Goal: Task Accomplishment & Management: Manage account settings

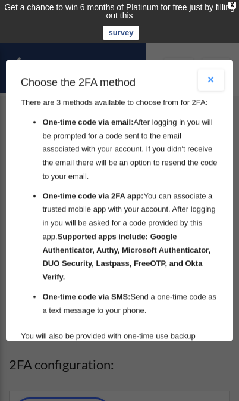
click at [210, 69] on button "Close modal" at bounding box center [211, 79] width 26 height 21
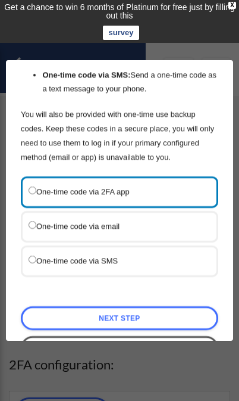
scroll to position [220, 0]
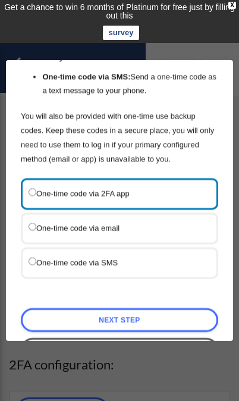
click at [43, 186] on label "One-time code via 2FA app" at bounding box center [114, 193] width 170 height 15
click at [45, 308] on link "Next Step" at bounding box center [120, 320] width 198 height 24
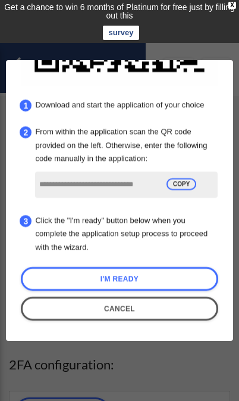
scroll to position [192, 0]
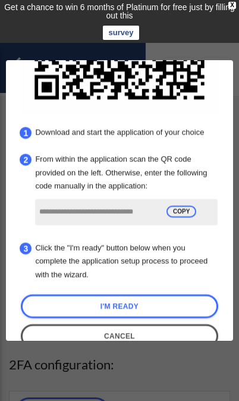
click at [56, 324] on link "Cancel" at bounding box center [120, 336] width 198 height 24
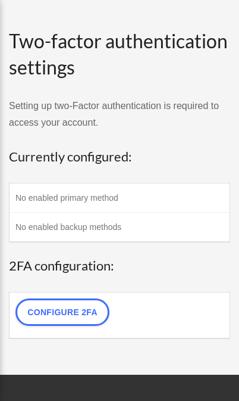
scroll to position [99, 0]
click at [31, 304] on link "Configure 2FA" at bounding box center [62, 311] width 94 height 27
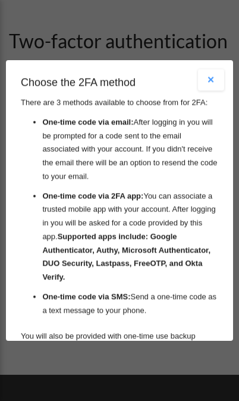
click at [43, 290] on li "One-time code via SMS: Send a one-time code as a text message to your phone." at bounding box center [130, 303] width 176 height 27
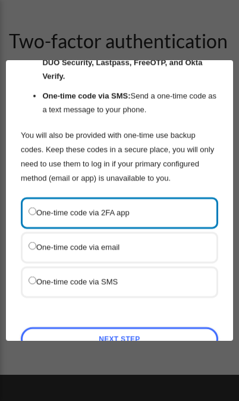
scroll to position [202, 0]
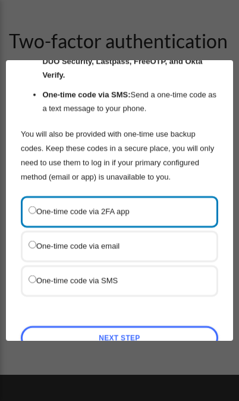
click at [38, 273] on label "One-time code via SMS" at bounding box center [114, 280] width 170 height 15
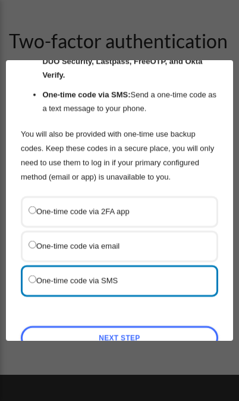
click at [51, 326] on link "Next Step" at bounding box center [120, 338] width 198 height 24
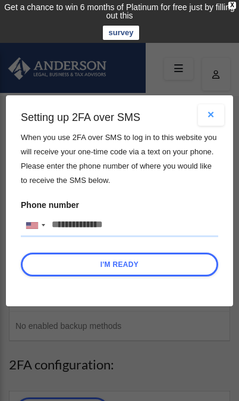
click at [76, 220] on input "Phone number United States +1 United Kingdom +44 Afghanistan (‫افغانستان‬‎) +93…" at bounding box center [120, 225] width 198 height 24
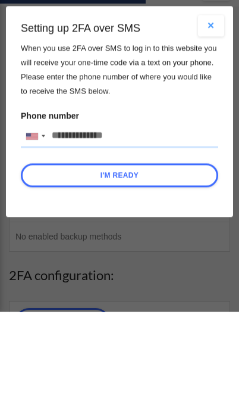
type input "**********"
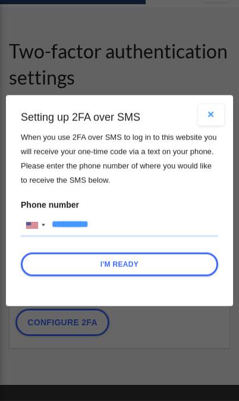
click at [74, 264] on button "I'm Ready" at bounding box center [120, 264] width 198 height 24
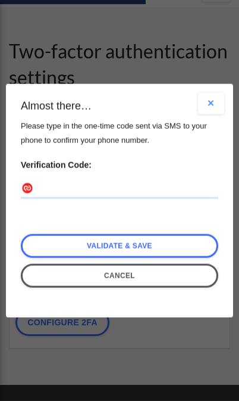
click at [56, 187] on input "Verification Code:" at bounding box center [120, 188] width 198 height 19
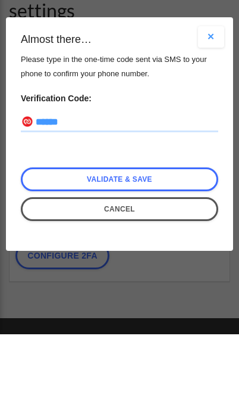
type input "******"
click at [41, 233] on link "Validate & Save" at bounding box center [120, 245] width 198 height 24
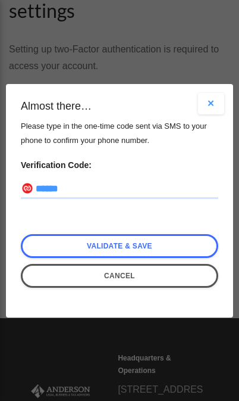
scroll to position [155, 0]
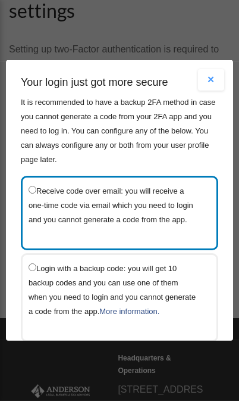
click at [55, 261] on label "Login with a backup code: you will get 10 backup codes and you can use one of t…" at bounding box center [114, 290] width 170 height 58
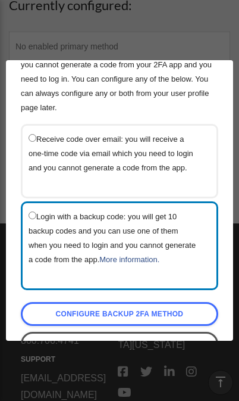
scroll to position [51, 0]
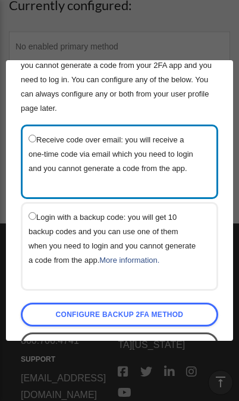
click at [46, 323] on link "Configure backup 2FA method" at bounding box center [120, 315] width 198 height 24
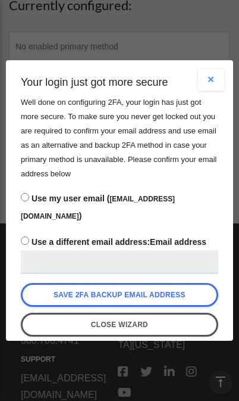
click at [43, 306] on button "Save 2FA backup email address" at bounding box center [120, 295] width 198 height 24
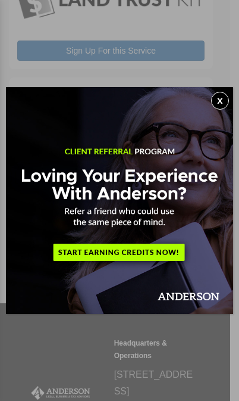
scroll to position [401, 0]
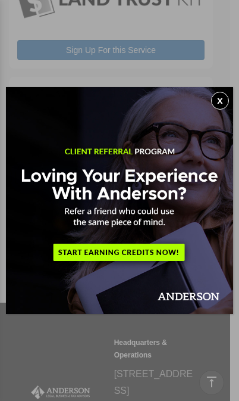
click at [214, 95] on button "x" at bounding box center [220, 101] width 18 height 18
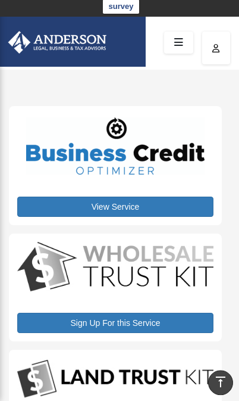
scroll to position [0, 0]
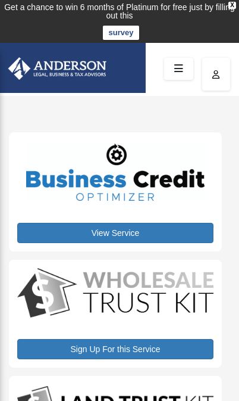
click at [176, 64] on icon at bounding box center [178, 69] width 17 height 18
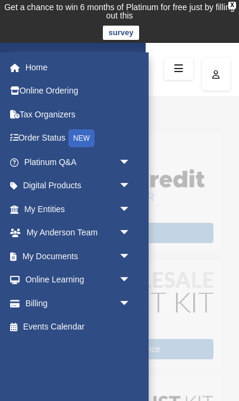
click at [46, 231] on link "My [PERSON_NAME] Team arrow_drop_down" at bounding box center [78, 233] width 141 height 24
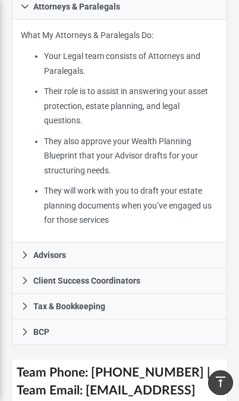
scroll to position [697, 0]
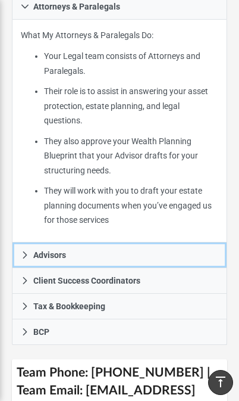
click at [23, 251] on icon at bounding box center [25, 255] width 8 height 8
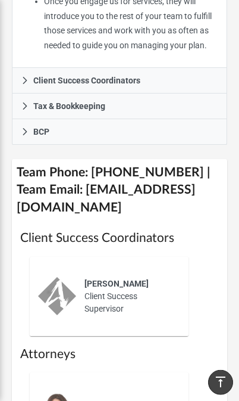
scroll to position [942, 0]
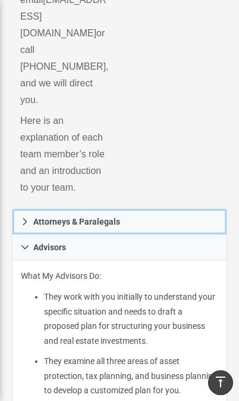
click at [24, 217] on icon at bounding box center [25, 221] width 8 height 8
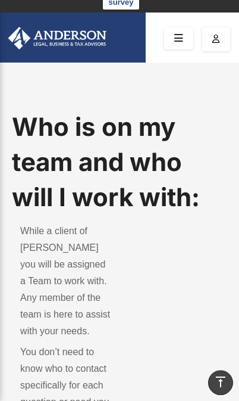
scroll to position [0, 0]
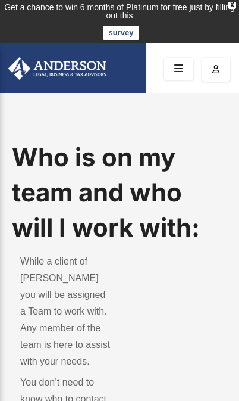
click at [191, 67] on link at bounding box center [178, 69] width 29 height 22
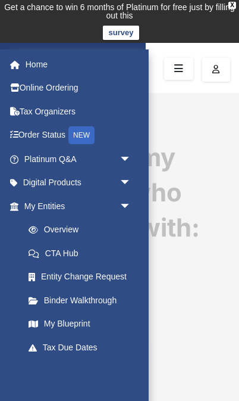
click at [210, 79] on button "button" at bounding box center [217, 70] width 28 height 24
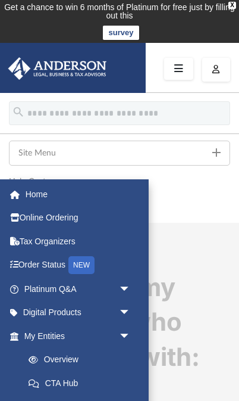
click at [25, 265] on link "Order Status NEW" at bounding box center [78, 265] width 141 height 24
